Goal: Navigation & Orientation: Find specific page/section

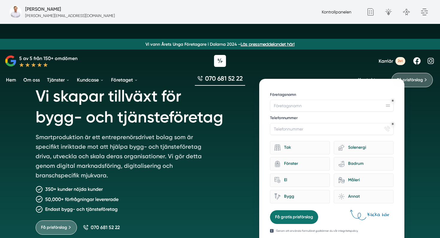
click at [345, 10] on link "Kontrollpanelen" at bounding box center [337, 12] width 30 height 5
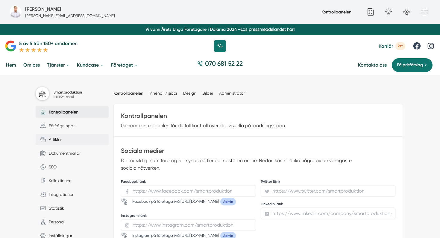
click at [62, 136] on link "Artiklar" at bounding box center [72, 139] width 73 height 11
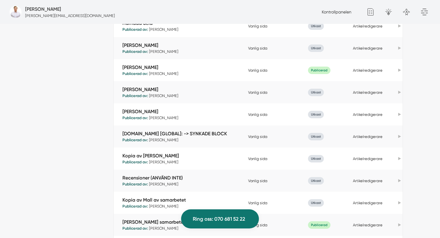
scroll to position [247, 0]
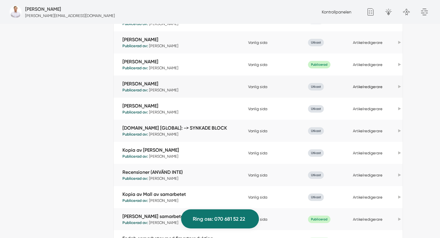
click at [369, 87] on link "Artikelredigerare" at bounding box center [368, 87] width 30 height 4
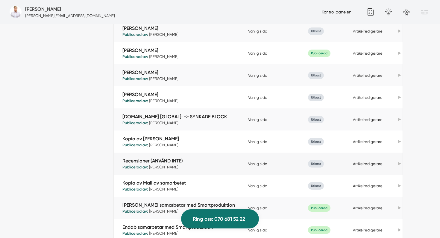
scroll to position [261, 0]
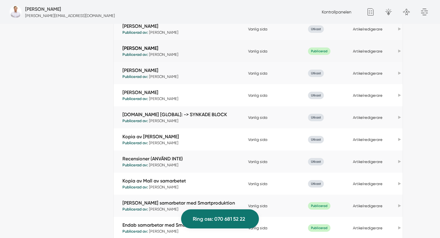
click at [156, 48] on link "[PERSON_NAME]" at bounding box center [183, 48] width 123 height 7
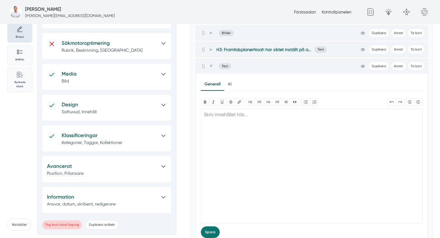
scroll to position [84, 0]
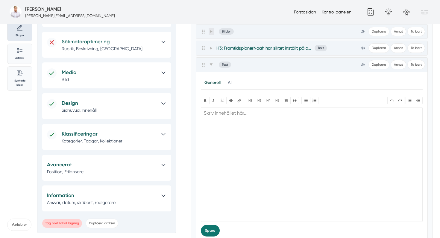
click at [213, 31] on span at bounding box center [211, 31] width 5 height 7
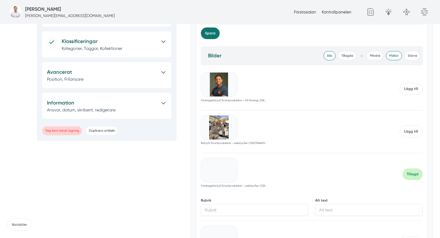
scroll to position [226, 0]
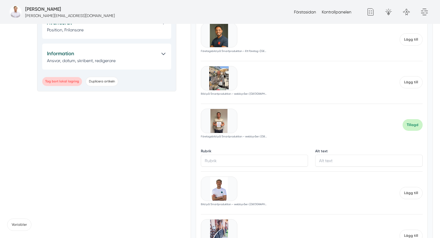
click at [216, 121] on img at bounding box center [219, 121] width 36 height 24
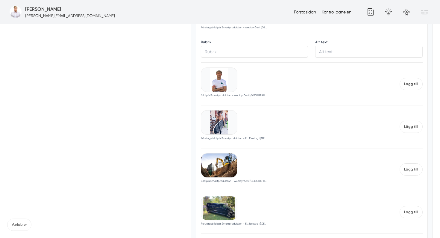
scroll to position [369, 0]
click at [218, 118] on img at bounding box center [219, 122] width 36 height 24
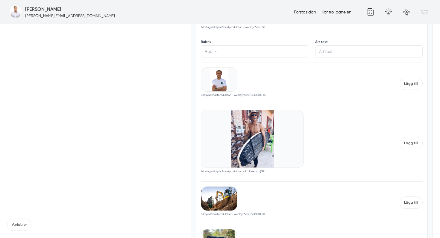
click at [228, 83] on img at bounding box center [219, 80] width 36 height 24
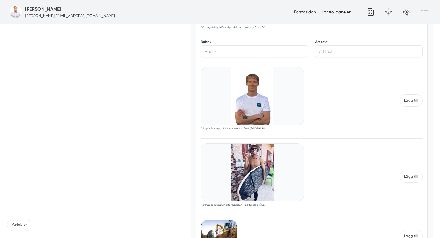
click at [228, 83] on img at bounding box center [252, 96] width 102 height 57
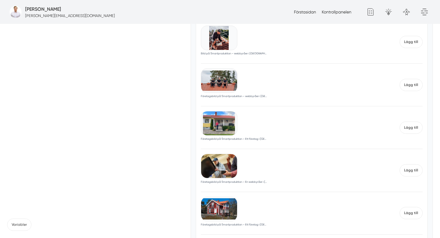
scroll to position [978, 0]
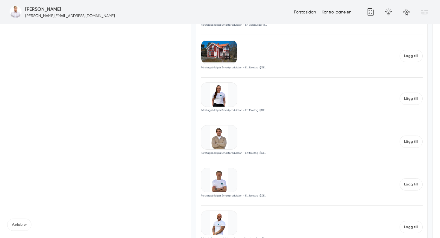
click at [215, 136] on img at bounding box center [219, 138] width 36 height 24
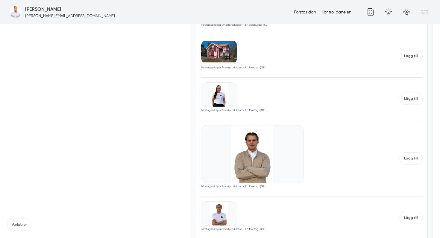
click at [248, 151] on img at bounding box center [252, 154] width 102 height 57
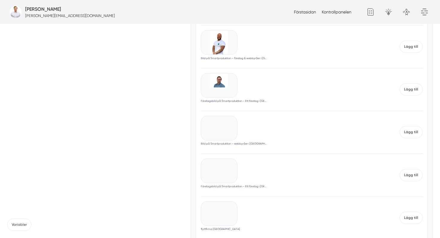
scroll to position [1248, 0]
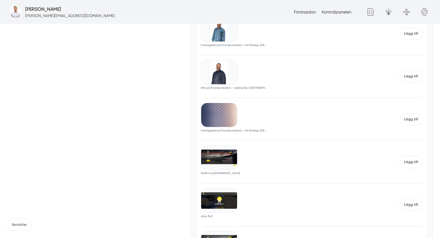
click at [216, 34] on img at bounding box center [219, 30] width 36 height 24
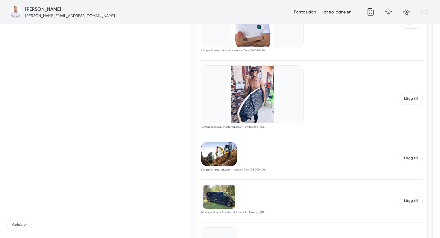
scroll to position [0, 0]
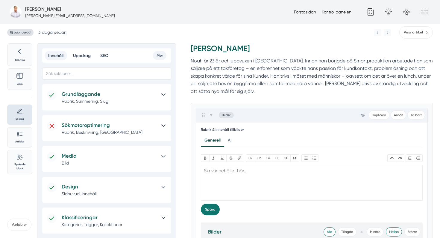
click at [420, 36] on link "Visa artikel" at bounding box center [416, 32] width 34 height 12
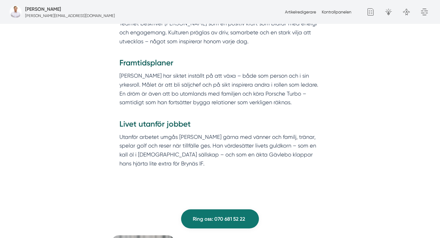
scroll to position [365, 0]
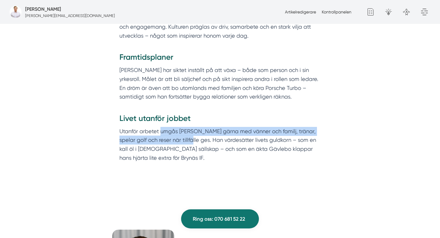
drag, startPoint x: 160, startPoint y: 131, endPoint x: 183, endPoint y: 141, distance: 24.7
click at [183, 141] on p "Utanför arbetet umgås [PERSON_NAME] gärna med vänner och familj, tränar, spelar…" at bounding box center [219, 149] width 201 height 44
click at [183, 141] on p "Utanför arbetet umgås Noah gärna med vänner och familj, tränar, spelar golf och…" at bounding box center [219, 149] width 201 height 44
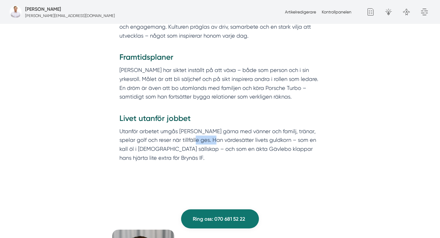
drag, startPoint x: 190, startPoint y: 139, endPoint x: 213, endPoint y: 141, distance: 22.5
click at [213, 141] on p "Utanför arbetet umgås Noah gärna med vänner och familj, tränar, spelar golf och…" at bounding box center [219, 149] width 201 height 44
click at [250, 141] on p "Utanför arbetet umgås Noah gärna med vänner och familj, tränar, spelar golf och…" at bounding box center [219, 149] width 201 height 44
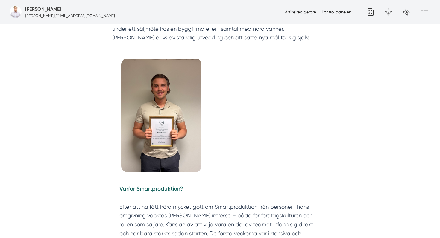
scroll to position [0, 0]
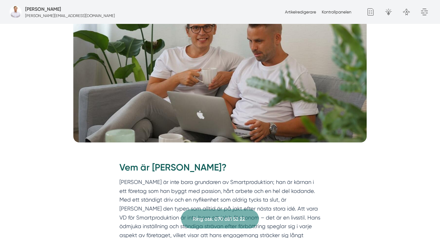
scroll to position [103, 0]
